Goal: Communication & Community: Ask a question

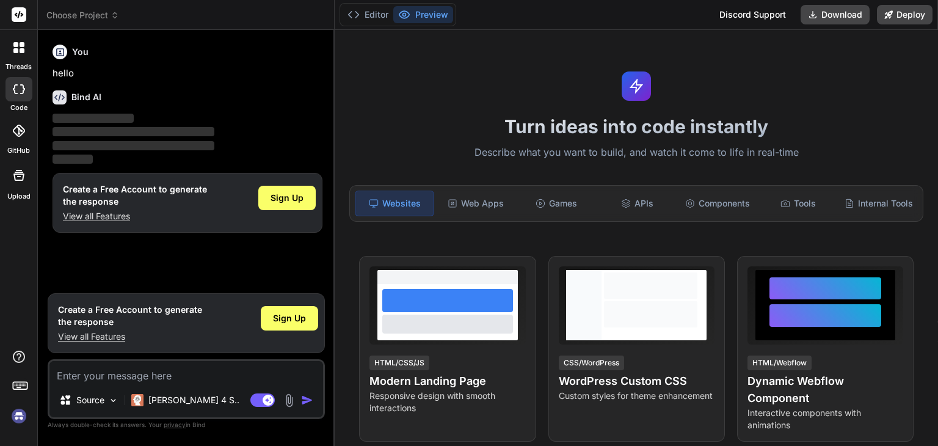
click at [17, 13] on rect at bounding box center [19, 14] width 15 height 15
click at [57, 56] on icon at bounding box center [60, 52] width 10 height 10
click at [296, 188] on div "Sign Up" at bounding box center [286, 198] width 57 height 24
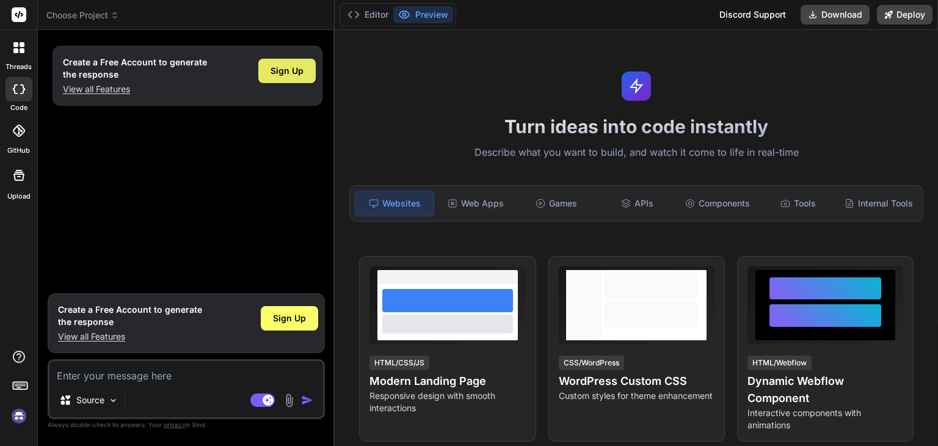
type textarea "x"
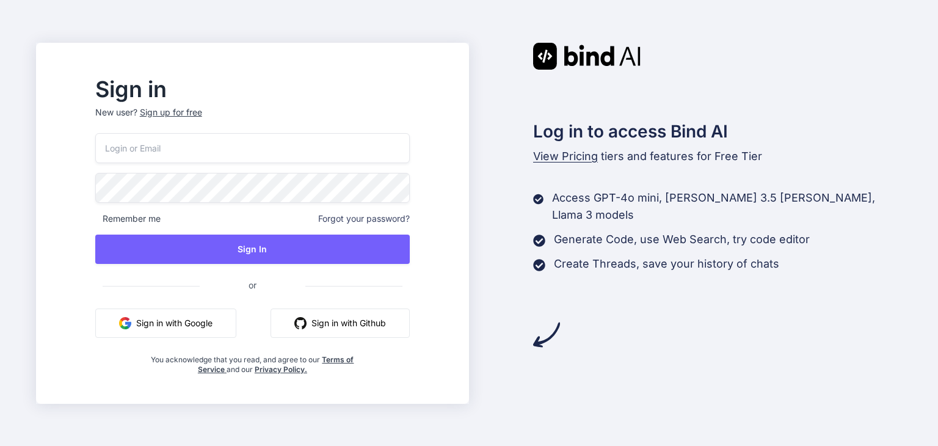
click at [359, 325] on button "Sign in with Github" at bounding box center [340, 322] width 139 height 29
click at [368, 317] on button "Sign in with Github" at bounding box center [340, 322] width 139 height 29
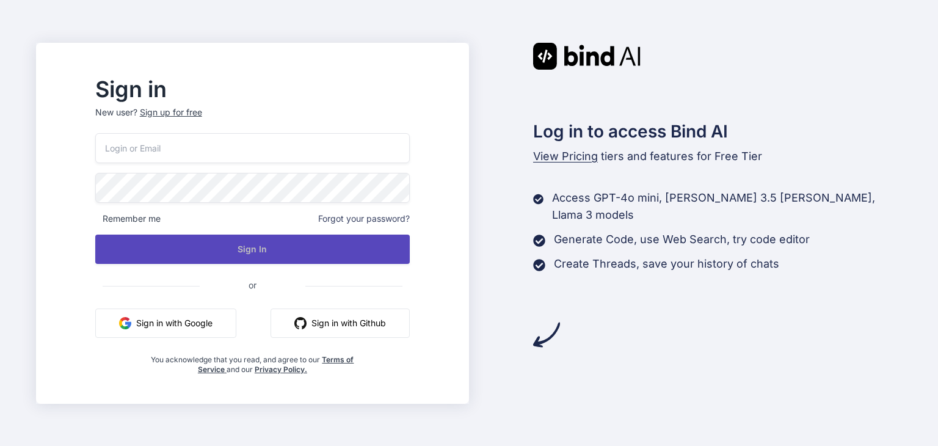
click at [316, 250] on button "Sign In" at bounding box center [252, 248] width 314 height 29
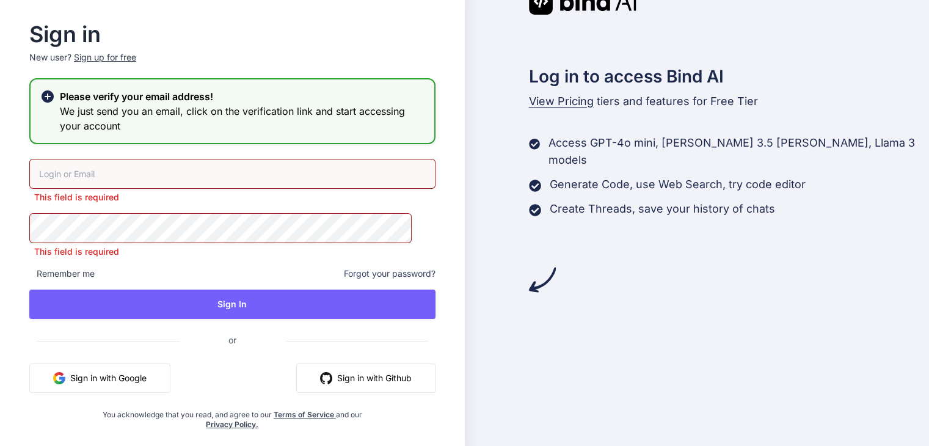
scroll to position [12, 0]
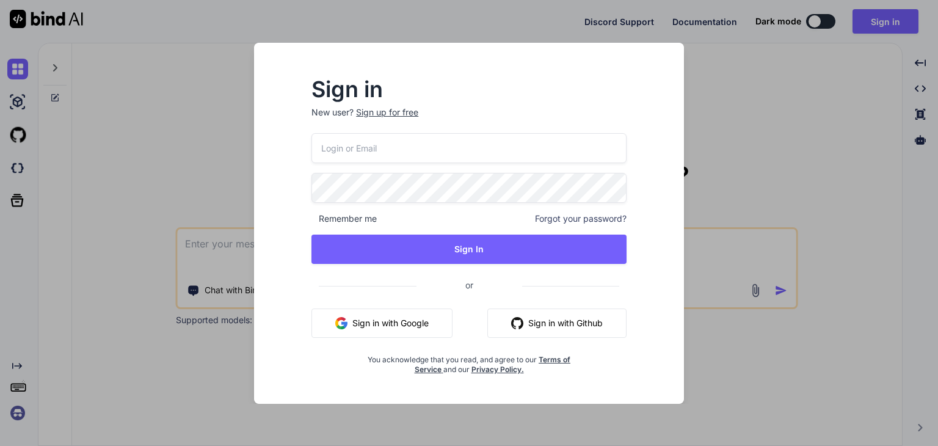
click at [588, 317] on button "Sign in with Github" at bounding box center [556, 322] width 139 height 29
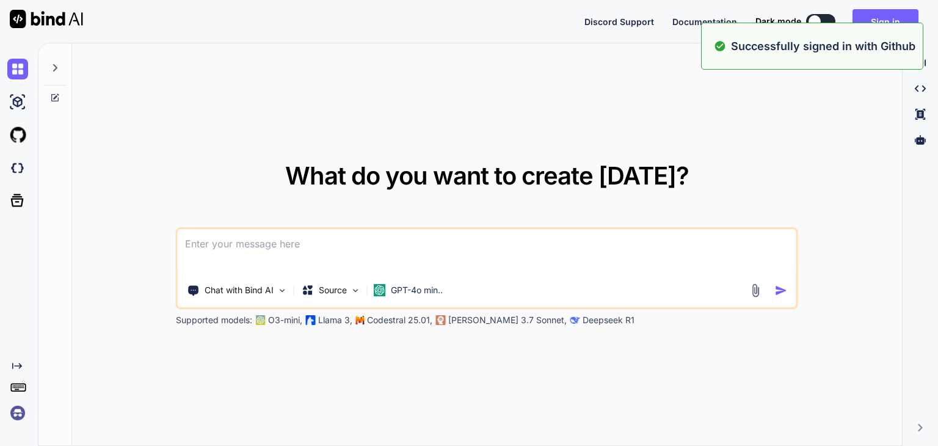
click at [728, 137] on div "What do you want to create today? Chat with Bind AI Source GPT-4o min.. Support…" at bounding box center [487, 244] width 830 height 403
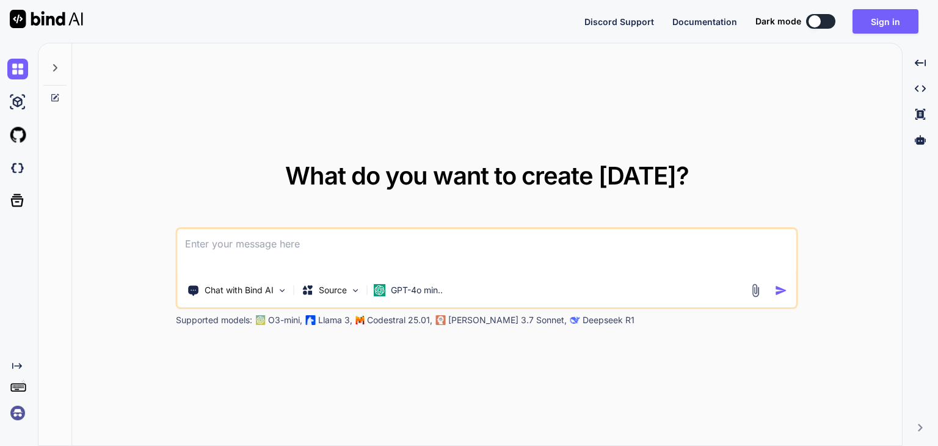
click at [391, 250] on textarea at bounding box center [487, 251] width 619 height 45
paste textarea
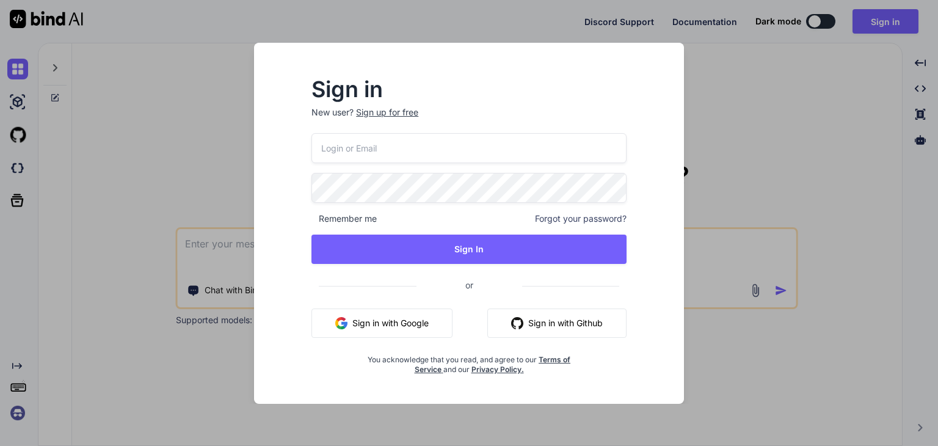
click at [559, 318] on button "Sign in with Github" at bounding box center [556, 322] width 139 height 29
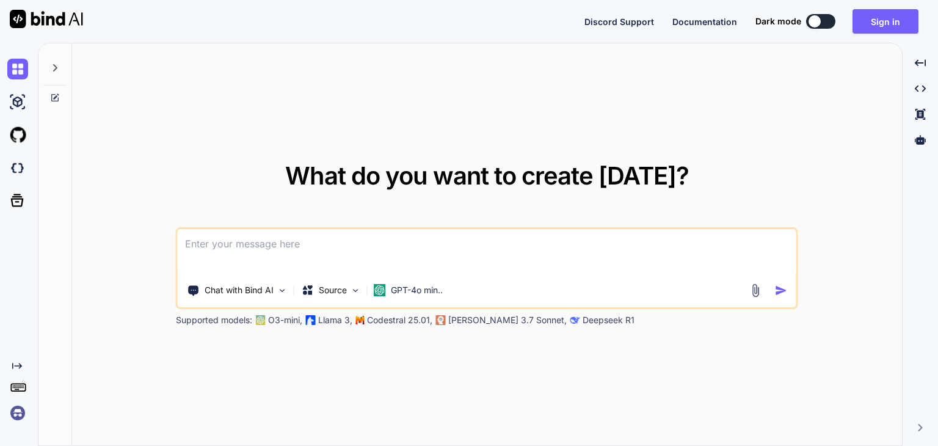
click at [448, 242] on textarea at bounding box center [487, 251] width 619 height 45
paste textarea
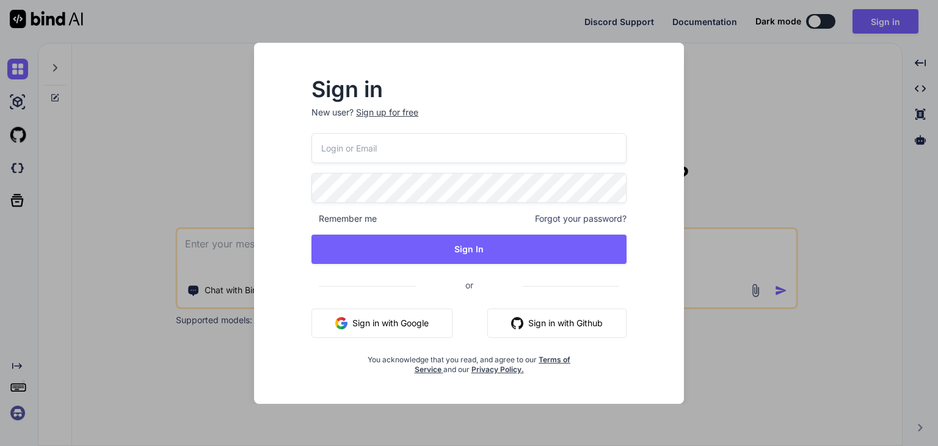
type textarea "x"
click at [535, 323] on button "Sign in with Github" at bounding box center [556, 322] width 139 height 29
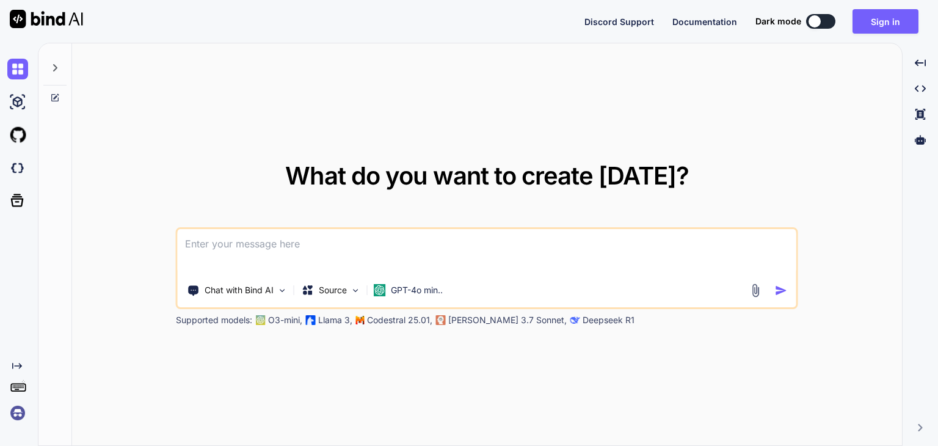
click at [440, 255] on textarea at bounding box center [487, 251] width 619 height 45
paste textarea
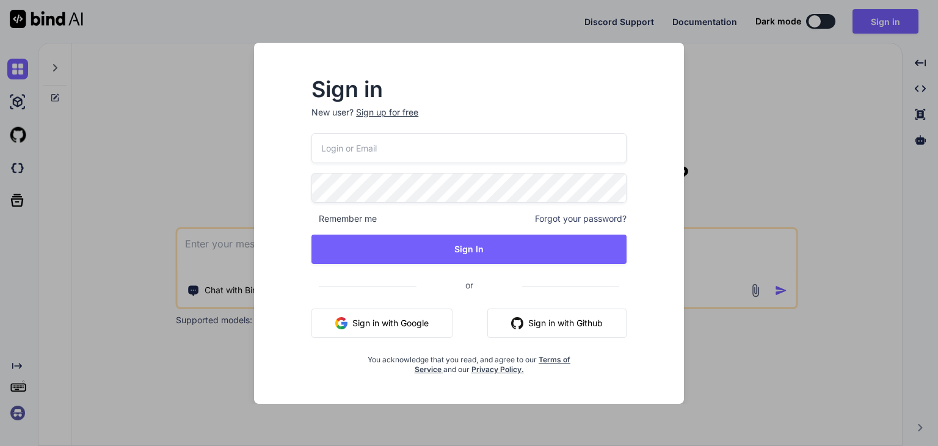
click at [401, 326] on button "Sign in with Google" at bounding box center [381, 322] width 141 height 29
type textarea "x"
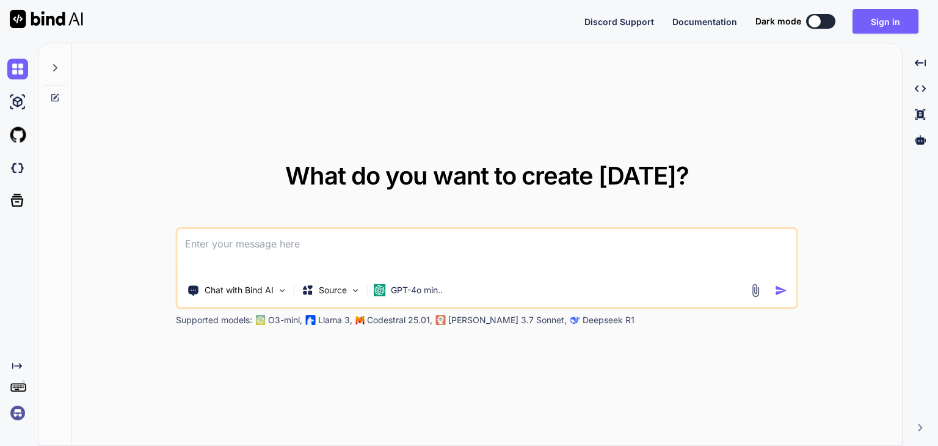
click at [469, 154] on div "What do you want to create today? Chat with Bind AI Source GPT-4o min.. Support…" at bounding box center [487, 244] width 830 height 403
click at [462, 143] on div "What do you want to create today? Chat with Bind AI Source GPT-4o min.. Support…" at bounding box center [487, 244] width 830 height 403
click at [466, 242] on textarea at bounding box center [487, 251] width 619 height 45
click at [445, 238] on textarea at bounding box center [487, 251] width 619 height 45
paste textarea
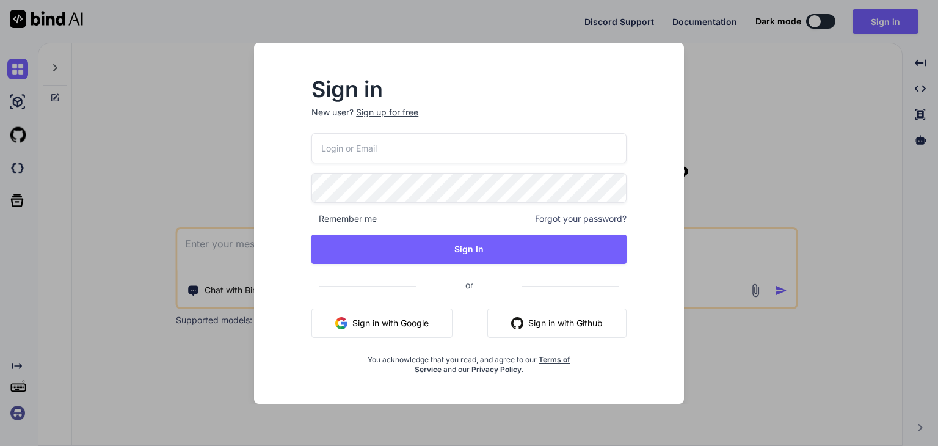
paste textarea
click at [395, 113] on div "Sign up for free" at bounding box center [387, 112] width 62 height 12
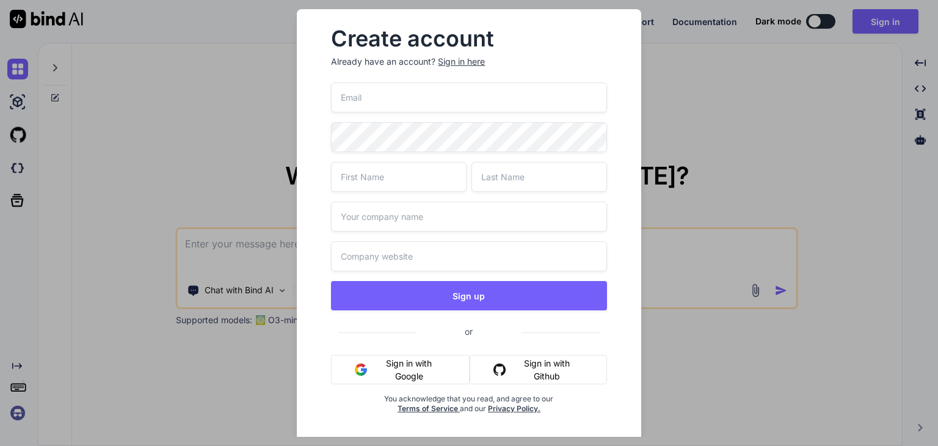
click at [550, 374] on button "Sign in with Github" at bounding box center [538, 369] width 137 height 29
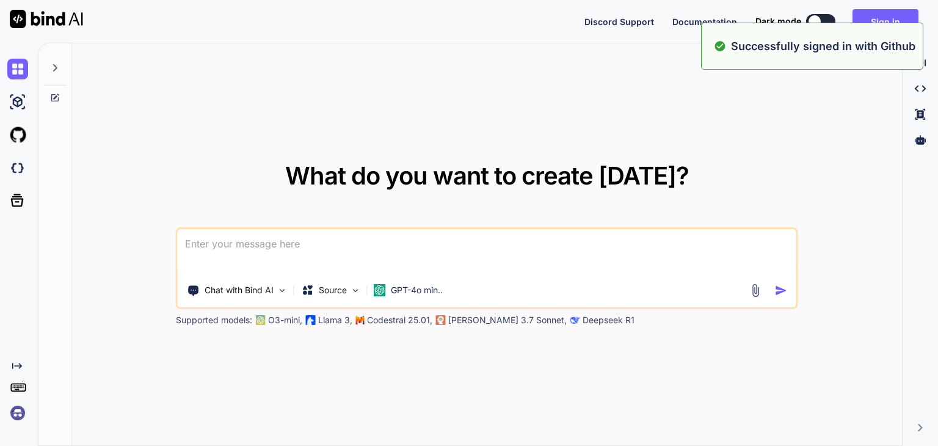
click at [379, 243] on textarea at bounding box center [487, 251] width 619 height 45
paste textarea
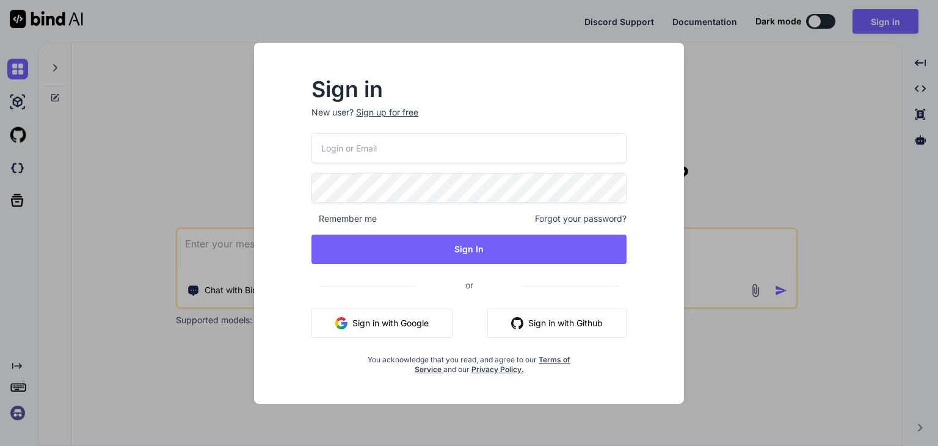
click at [685, 212] on div "Sign in New user? Sign up for free Remember me Forgot your password? Sign In or…" at bounding box center [468, 223] width 469 height 361
click at [535, 330] on button "Sign in with Github" at bounding box center [556, 322] width 139 height 29
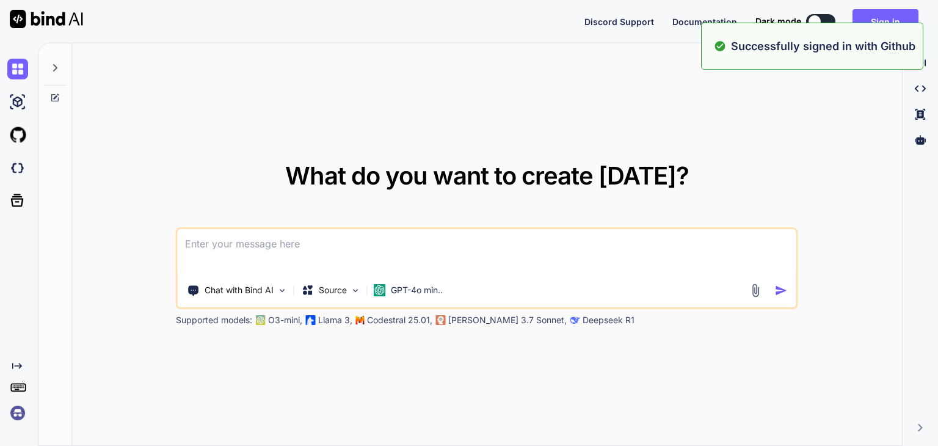
click at [228, 256] on textarea at bounding box center [487, 251] width 619 height 45
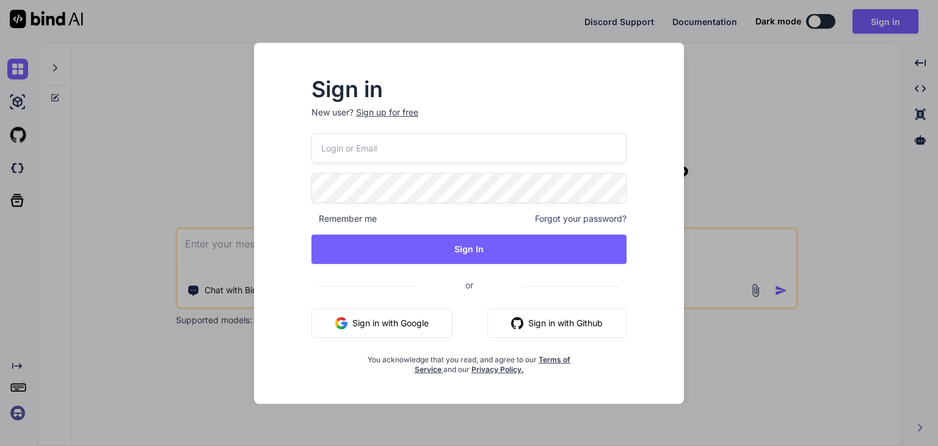
click at [166, 162] on div "Sign in New user? Sign up for free Remember me Forgot your password? Sign In or…" at bounding box center [469, 223] width 938 height 446
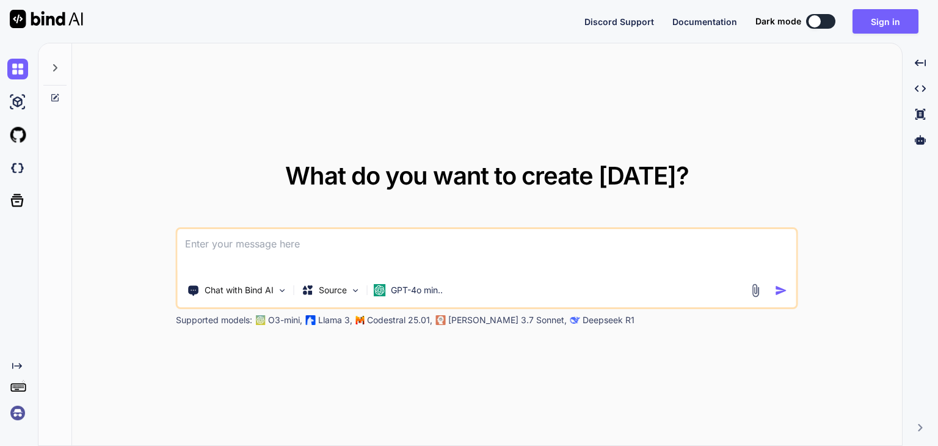
click at [828, 23] on button at bounding box center [820, 21] width 29 height 15
type textarea "x"
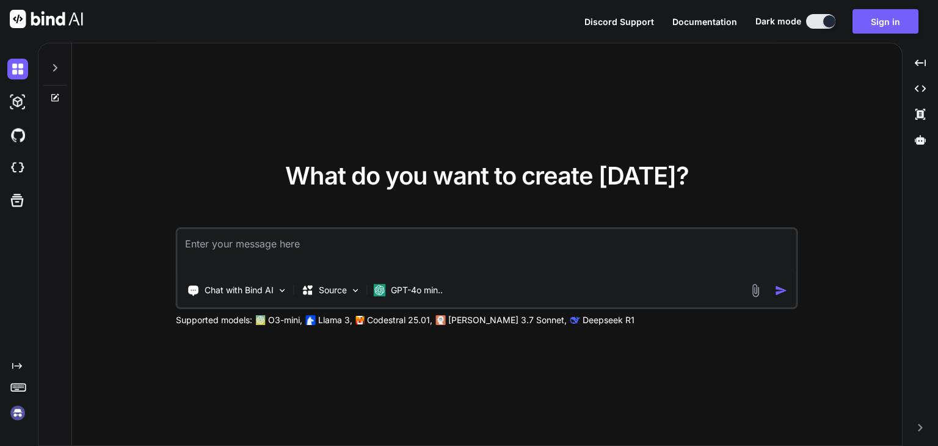
click at [451, 260] on textarea at bounding box center [487, 251] width 619 height 45
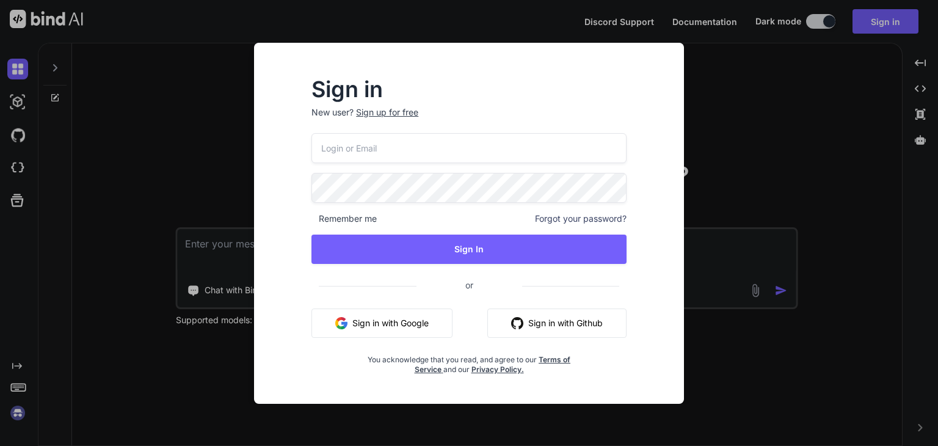
click at [398, 145] on input "email" at bounding box center [468, 148] width 315 height 30
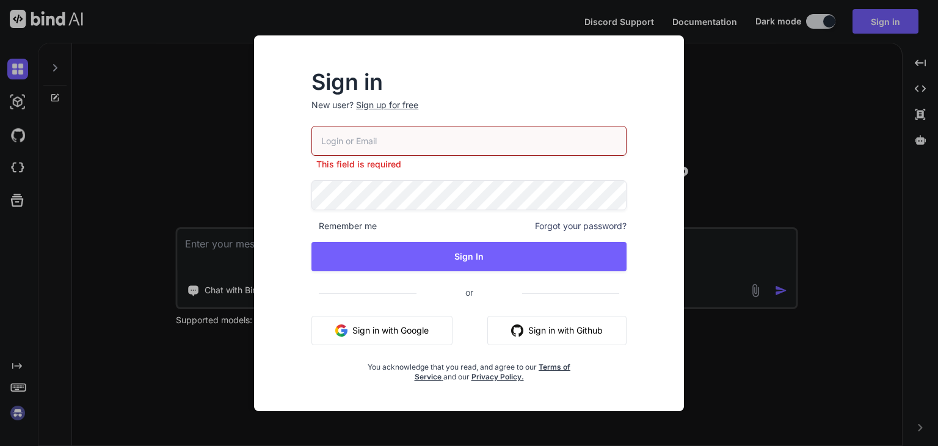
click at [398, 112] on p "New user? Sign up for free" at bounding box center [468, 112] width 315 height 27
click at [396, 106] on div "Sign up for free" at bounding box center [387, 105] width 62 height 12
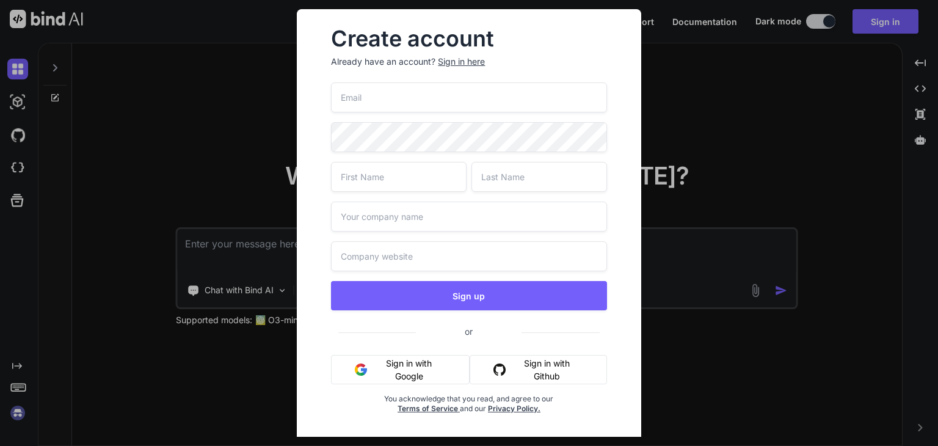
click at [407, 369] on button "Sign in with Google" at bounding box center [400, 369] width 139 height 29
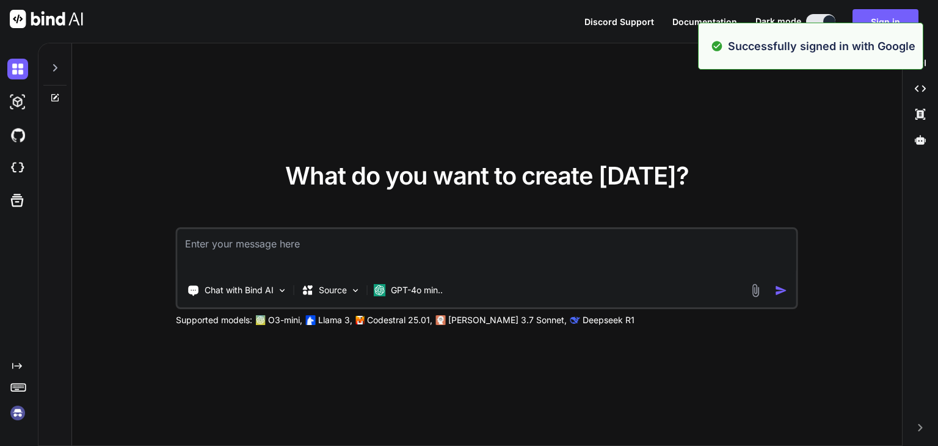
click at [426, 243] on textarea at bounding box center [487, 251] width 619 height 45
paste textarea
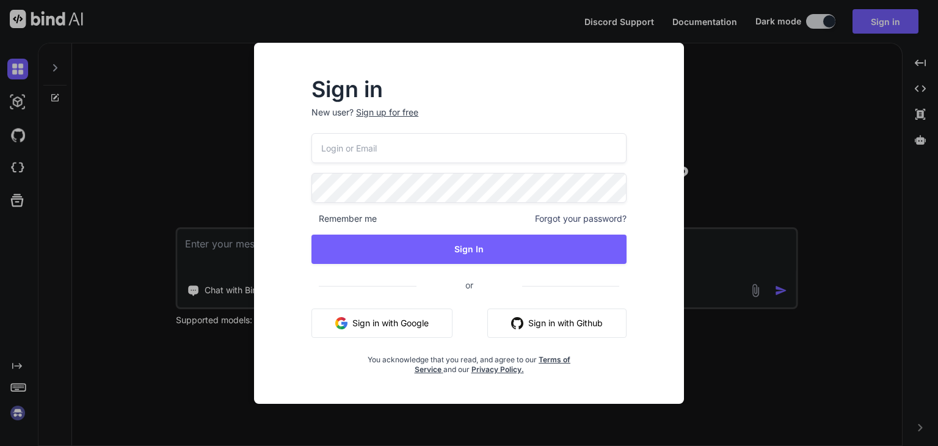
click at [748, 145] on div "Sign in New user? Sign up for free Remember me Forgot your password? Sign In or…" at bounding box center [469, 223] width 938 height 446
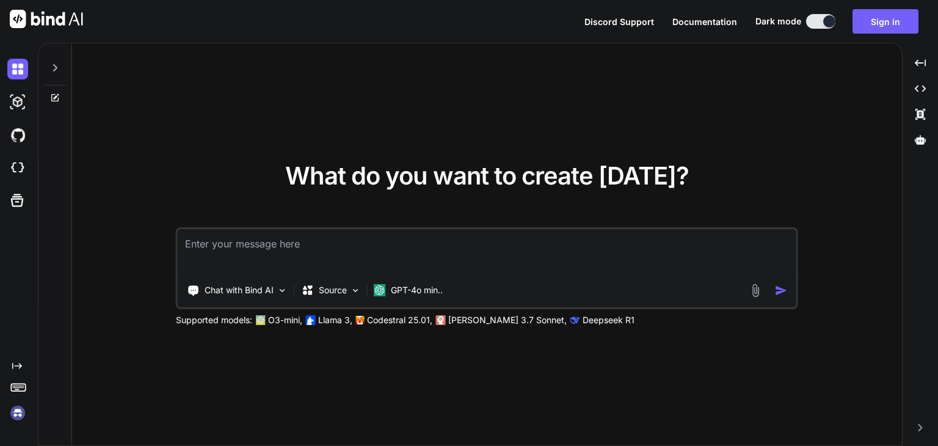
type textarea "x"
